Goal: Go to known website: Access a specific website the user already knows

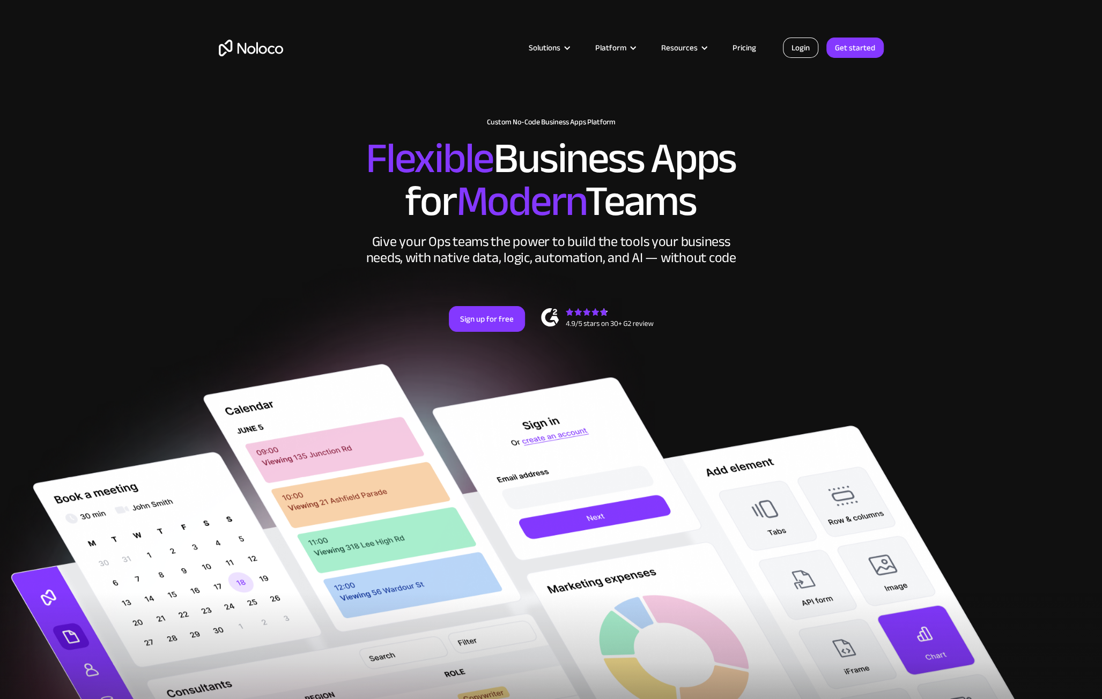
click at [805, 49] on link "Login" at bounding box center [800, 48] width 35 height 20
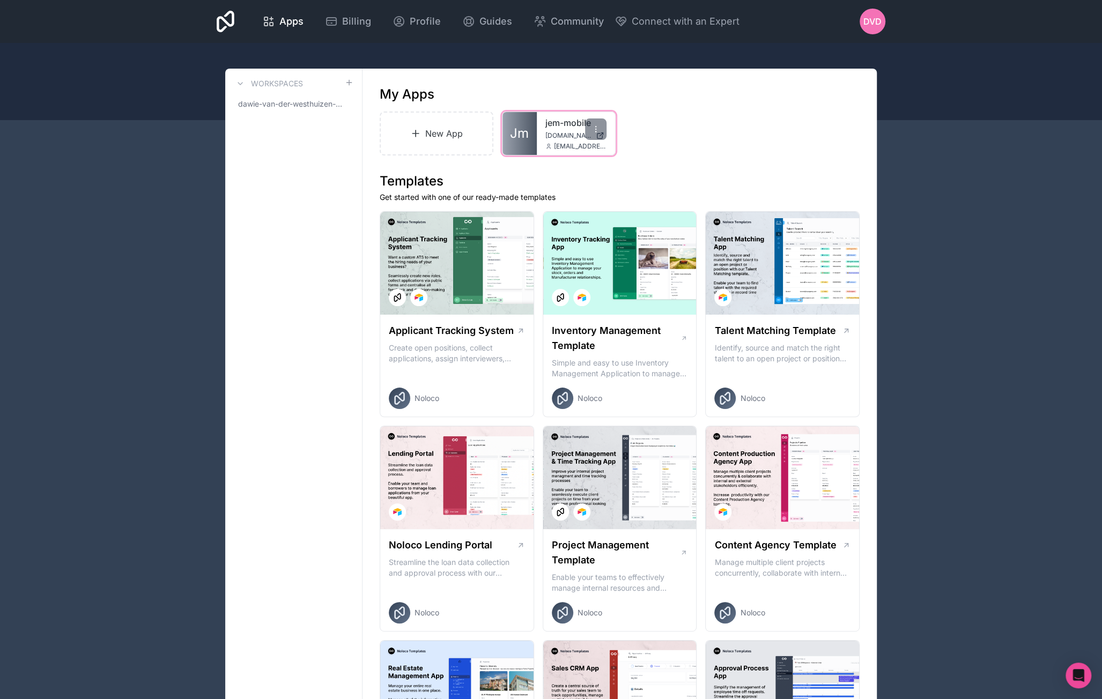
click at [564, 117] on link "jem-mobile" at bounding box center [575, 122] width 61 height 13
